Goal: Transaction & Acquisition: Purchase product/service

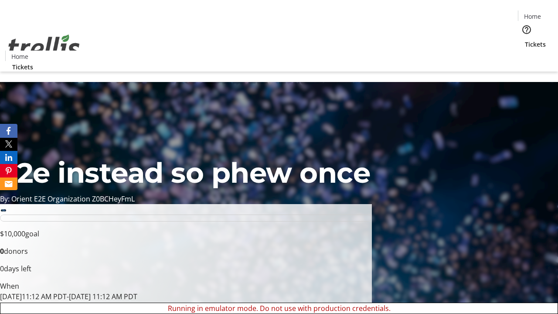
click at [533, 13] on span "Sign Up" at bounding box center [536, 12] width 25 height 10
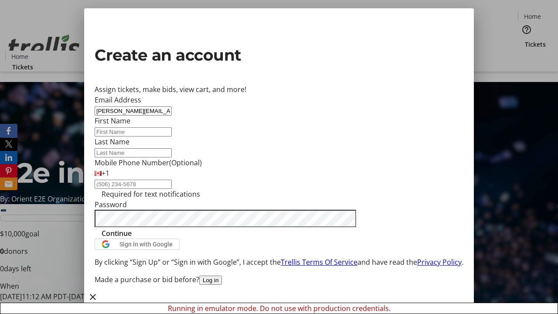
type input "[PERSON_NAME][EMAIL_ADDRESS][DOMAIN_NAME]"
type input "[PERSON_NAME]"
type input "Crona"
click at [132, 238] on span "Continue" at bounding box center [117, 233] width 30 height 10
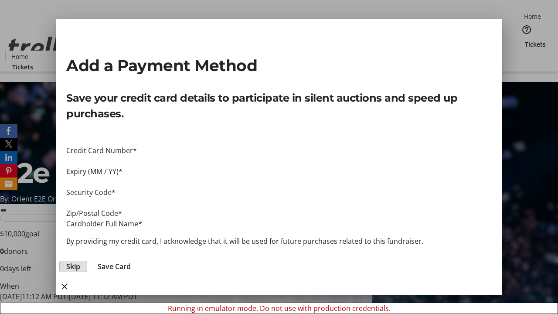
click at [80, 261] on span "Skip" at bounding box center [73, 266] width 14 height 10
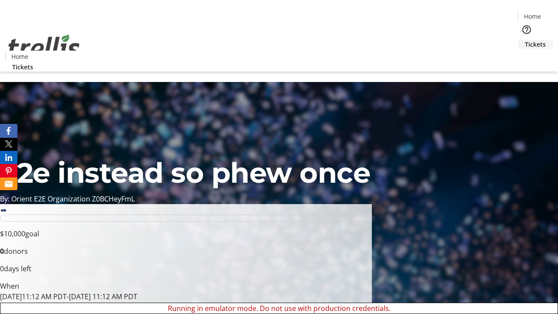
click at [525, 40] on span "Tickets" at bounding box center [535, 44] width 21 height 9
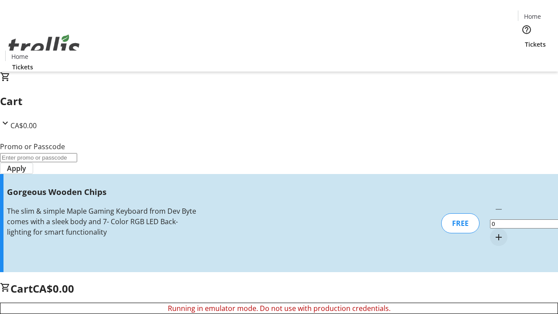
click at [493, 232] on mat-icon "Increment by one" at bounding box center [498, 237] width 10 height 10
type input "1"
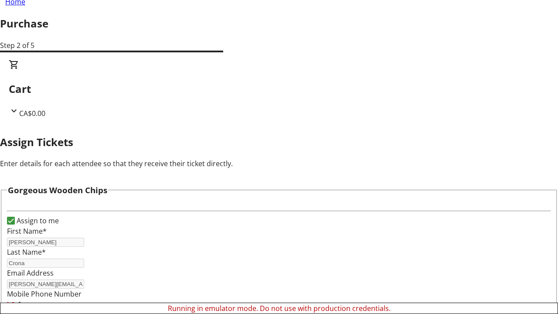
scroll to position [53, 0]
